Goal: Task Accomplishment & Management: Manage account settings

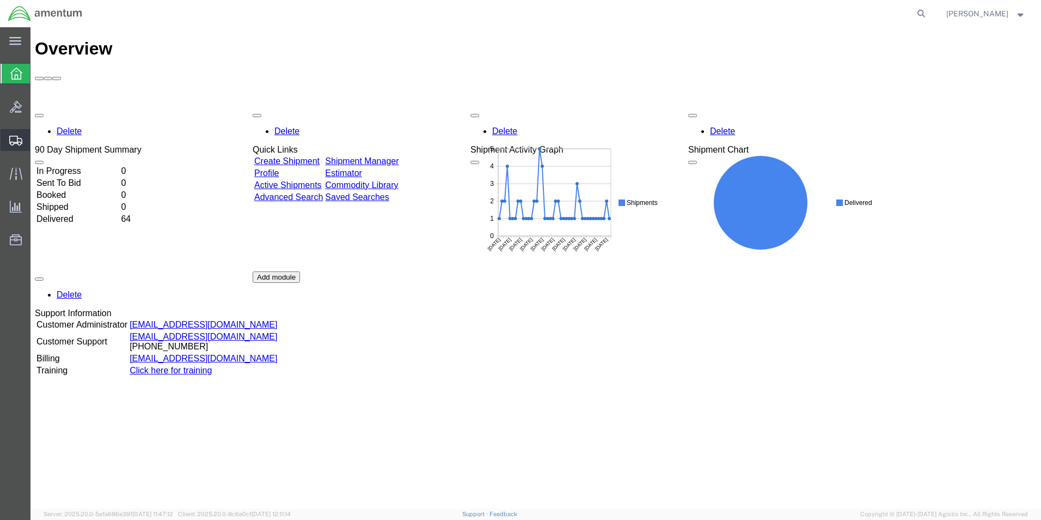
click at [13, 139] on icon at bounding box center [15, 141] width 13 height 10
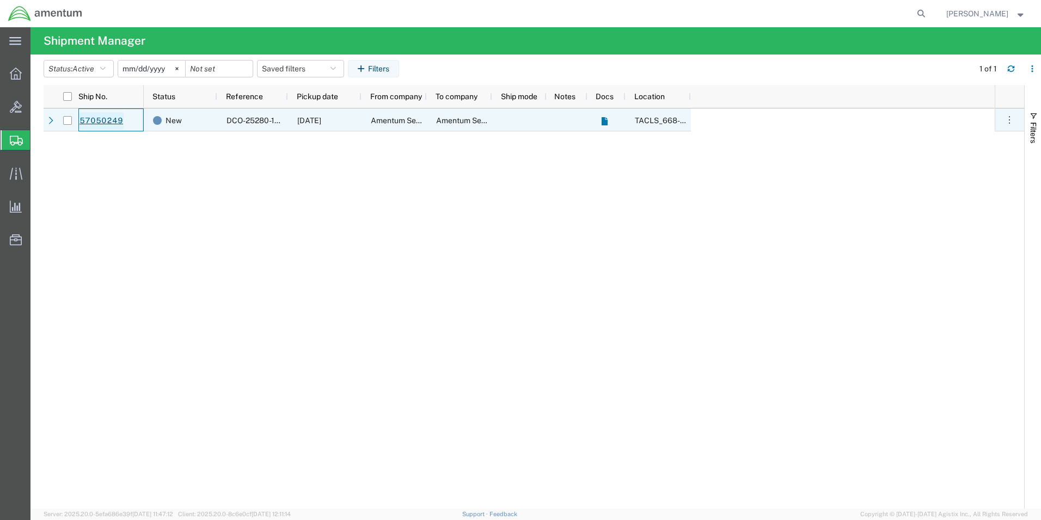
click at [96, 120] on link "57050249" at bounding box center [101, 120] width 45 height 17
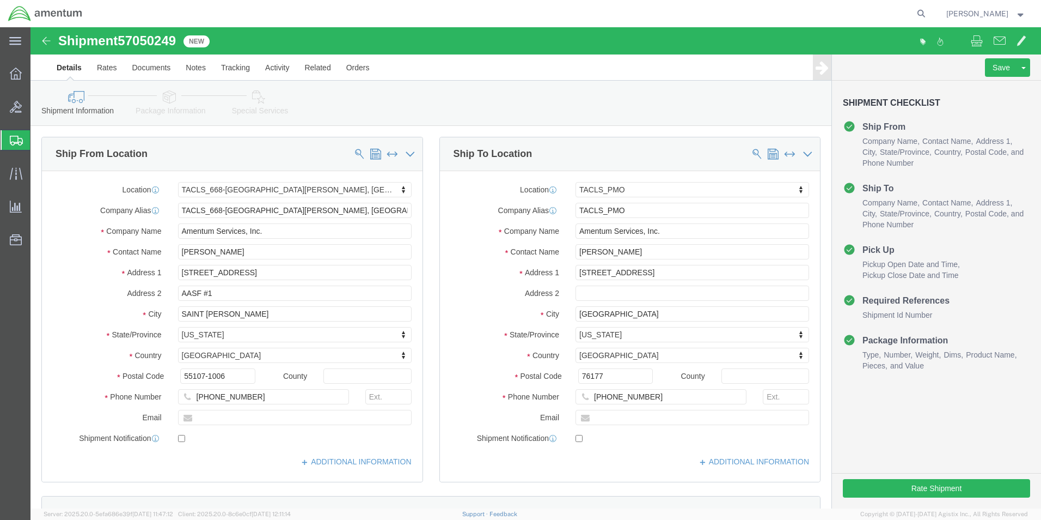
select select "42734"
select select "42663"
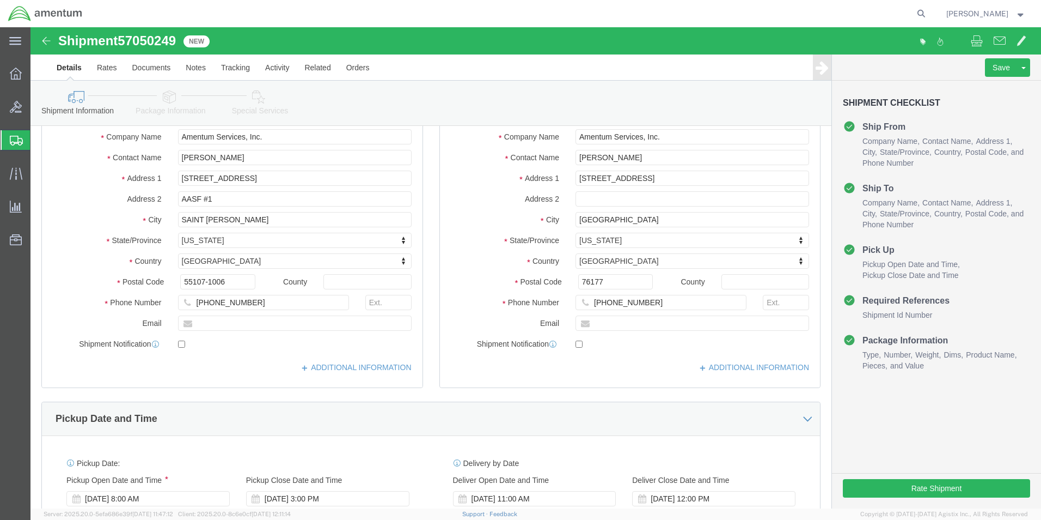
scroll to position [109, 0]
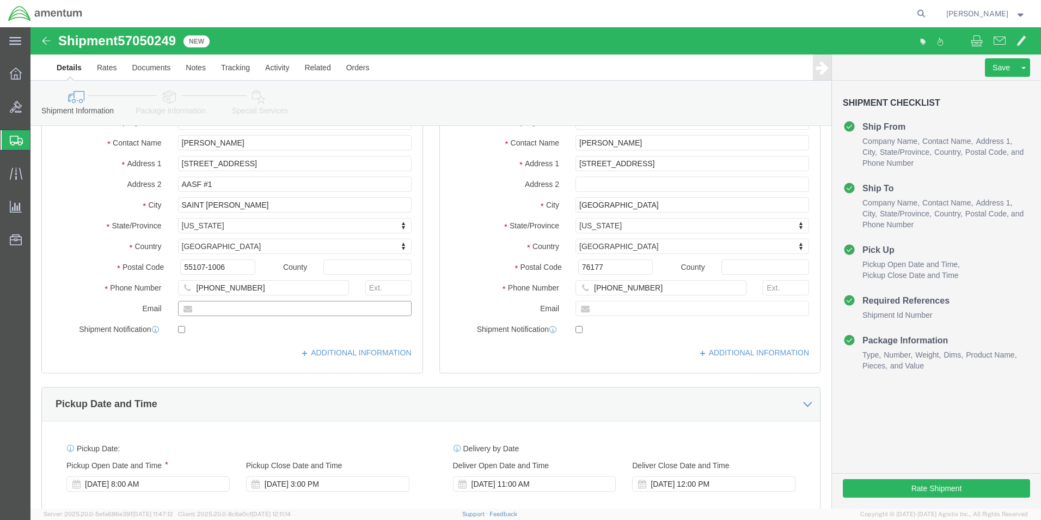
click input "text"
type input "Chad.Fitzner@amentum.com"
click icon
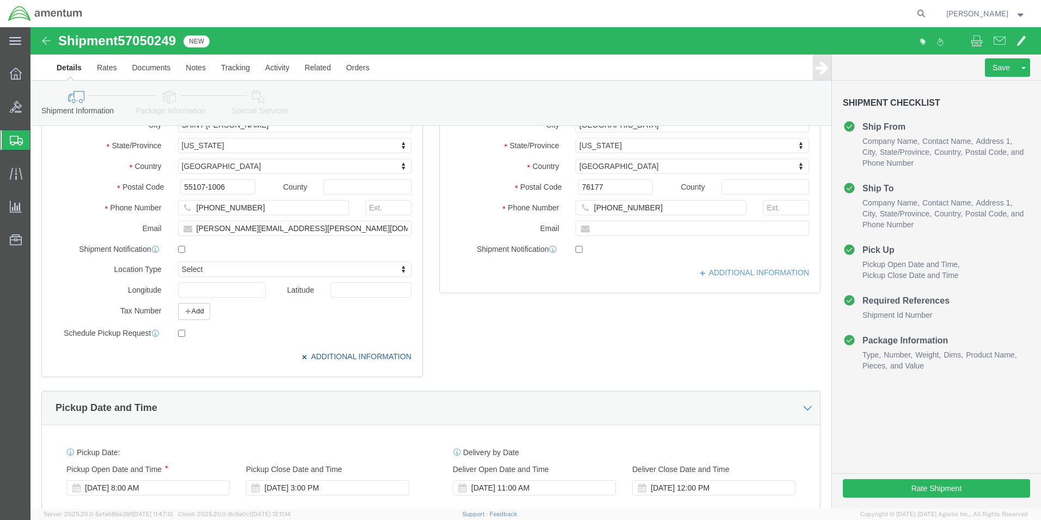
scroll to position [218, 0]
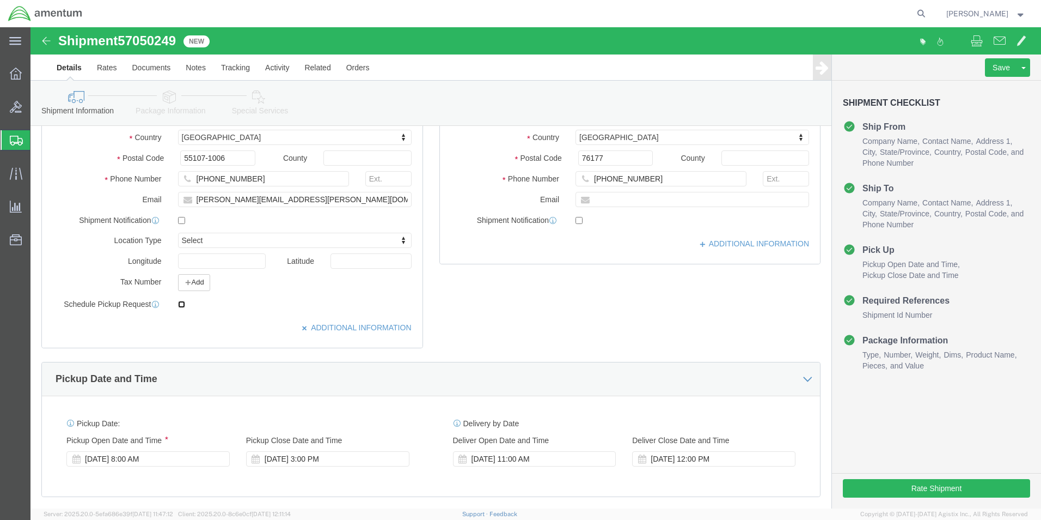
click input "checkbox"
checkbox input "true"
click button "Rate Shipment"
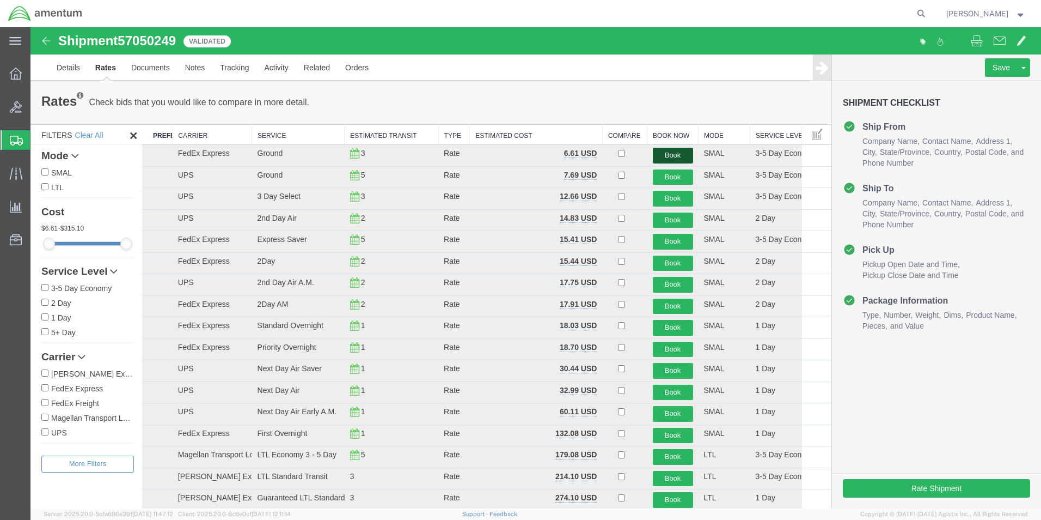
click at [669, 157] on button "Book" at bounding box center [673, 156] width 40 height 16
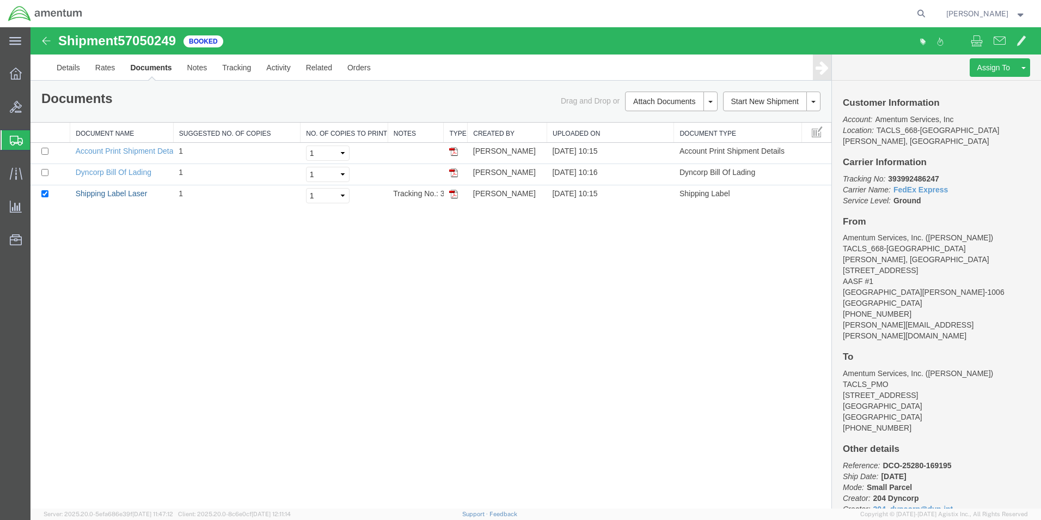
drag, startPoint x: 113, startPoint y: 193, endPoint x: 245, endPoint y: 308, distance: 174.9
click at [113, 193] on link "Shipping Label Laser" at bounding box center [112, 193] width 72 height 9
click at [122, 191] on link "Shipping Label Laser" at bounding box center [112, 193] width 72 height 9
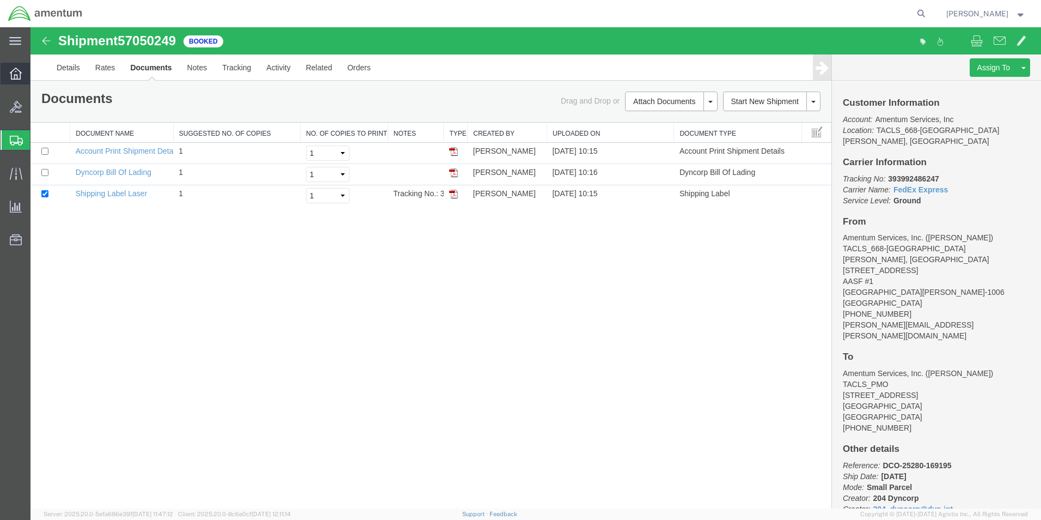
click at [14, 74] on icon at bounding box center [16, 74] width 12 height 12
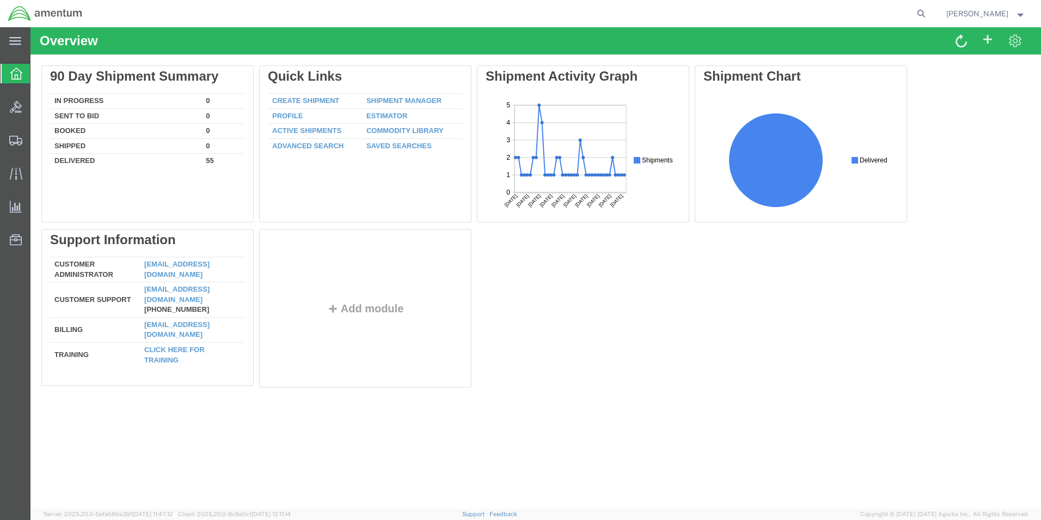
click at [1012, 12] on span "Chad Fitzner" at bounding box center [987, 14] width 80 height 12
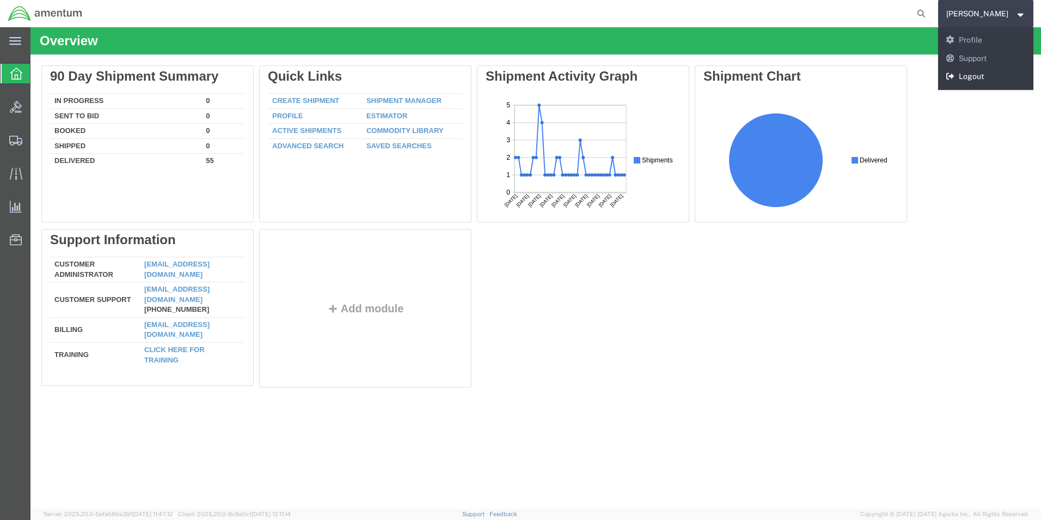
click at [1001, 75] on link "Logout" at bounding box center [987, 77] width 96 height 19
